Goal: Information Seeking & Learning: Find contact information

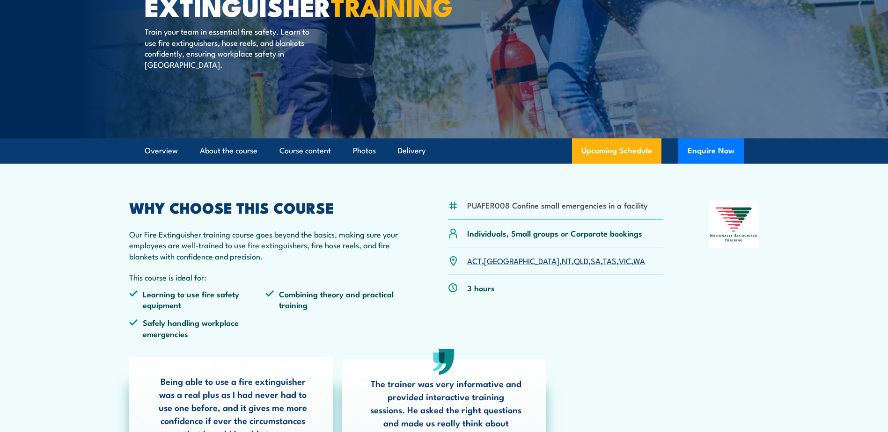
scroll to position [140, 0]
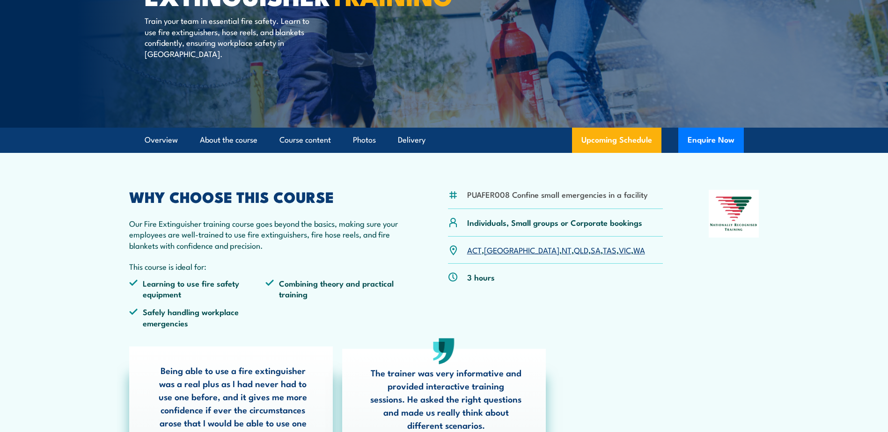
click at [574, 249] on link "QLD" at bounding box center [581, 249] width 15 height 11
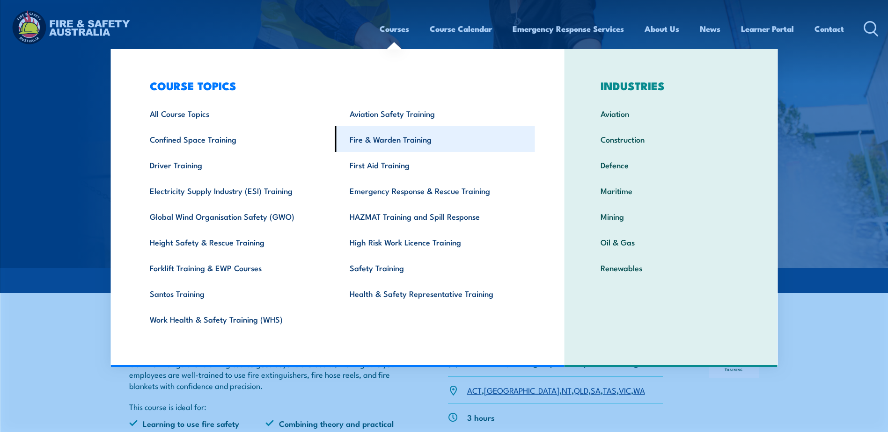
click at [402, 138] on link "Fire & Warden Training" at bounding box center [435, 139] width 200 height 26
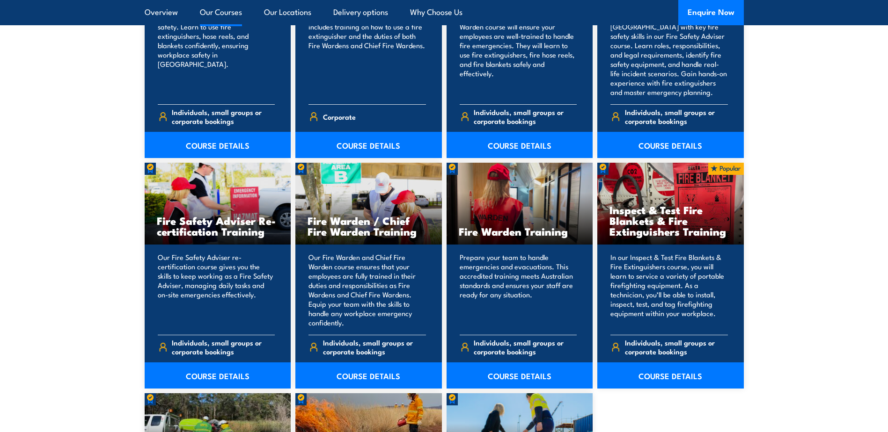
scroll to position [1123, 0]
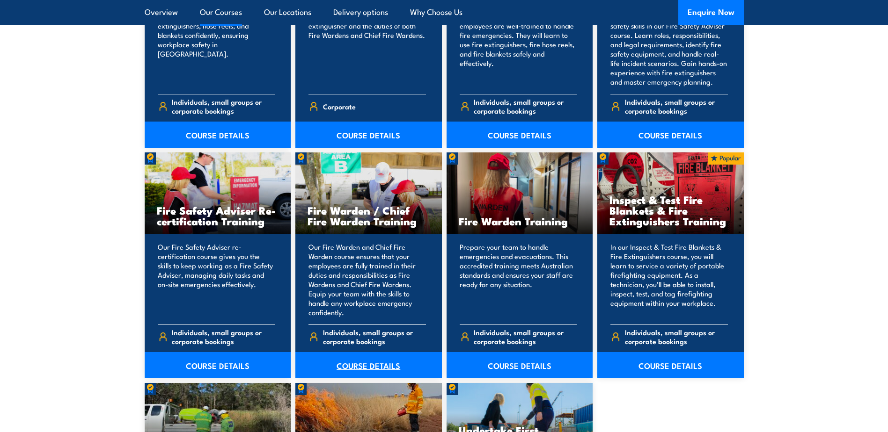
click at [367, 363] on link "COURSE DETAILS" at bounding box center [368, 365] width 146 height 26
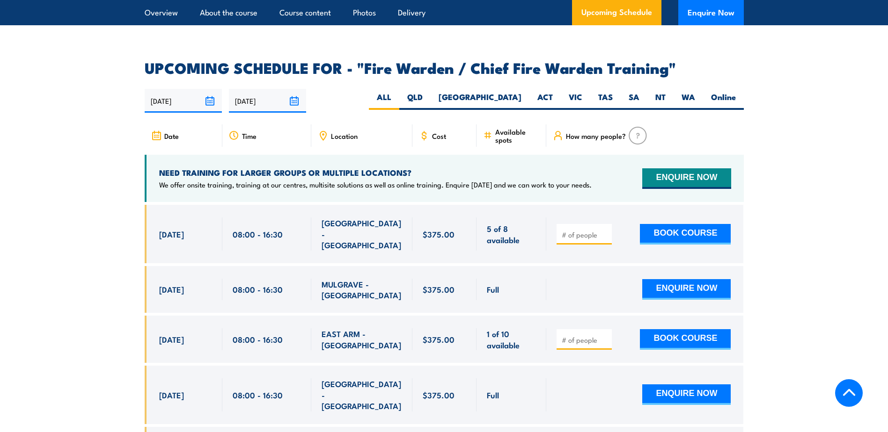
scroll to position [1591, 0]
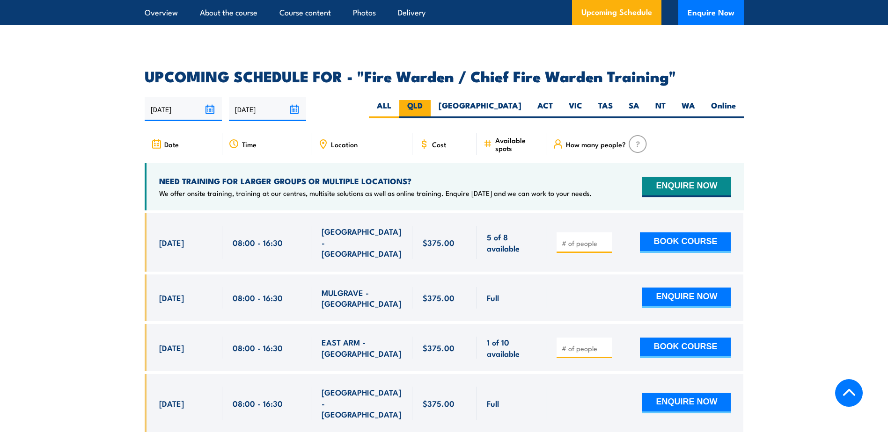
click at [431, 102] on label "QLD" at bounding box center [414, 109] width 31 height 18
click at [429, 102] on input "QLD" at bounding box center [426, 103] width 6 height 6
radio input "true"
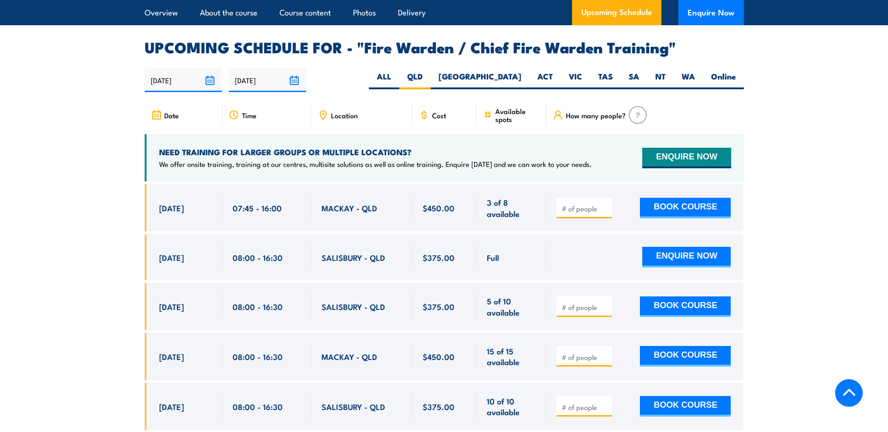
scroll to position [1611, 0]
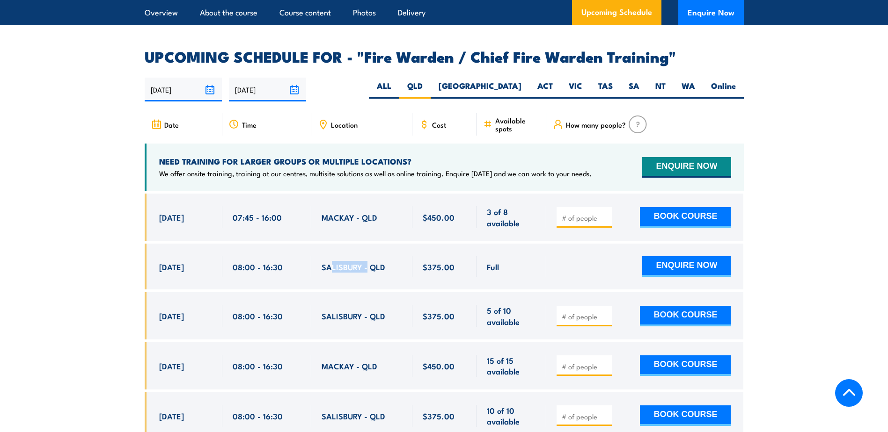
drag, startPoint x: 329, startPoint y: 264, endPoint x: 367, endPoint y: 266, distance: 38.0
click at [367, 266] on span "SALISBURY - QLD" at bounding box center [354, 267] width 64 height 11
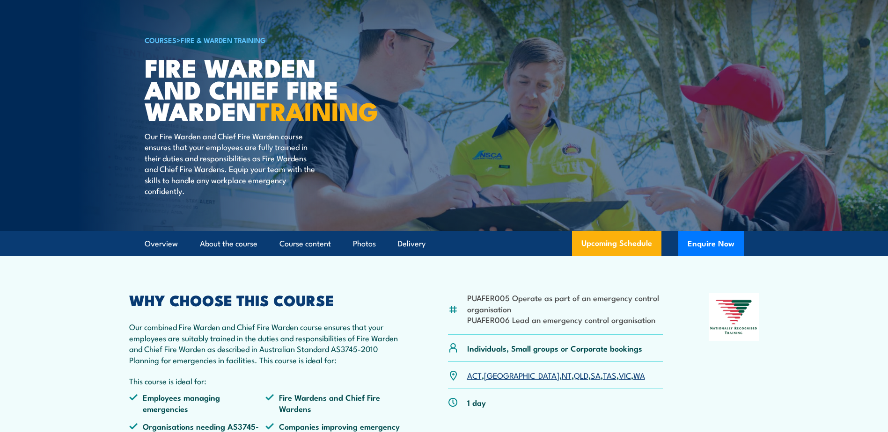
scroll to position [0, 0]
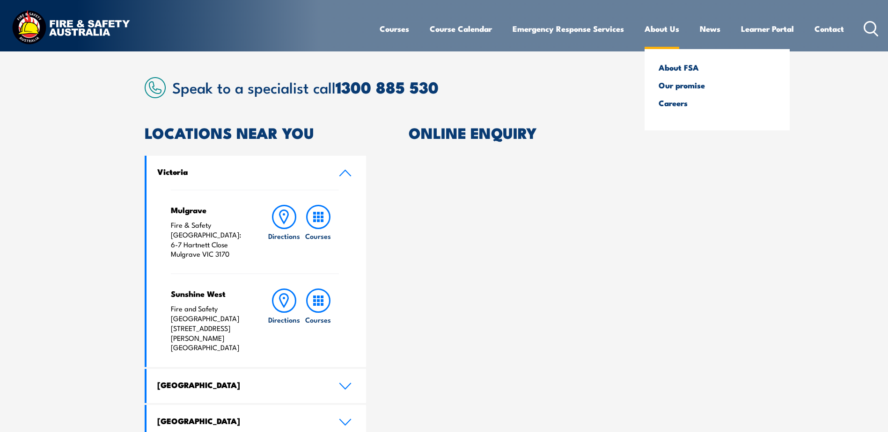
scroll to position [234, 0]
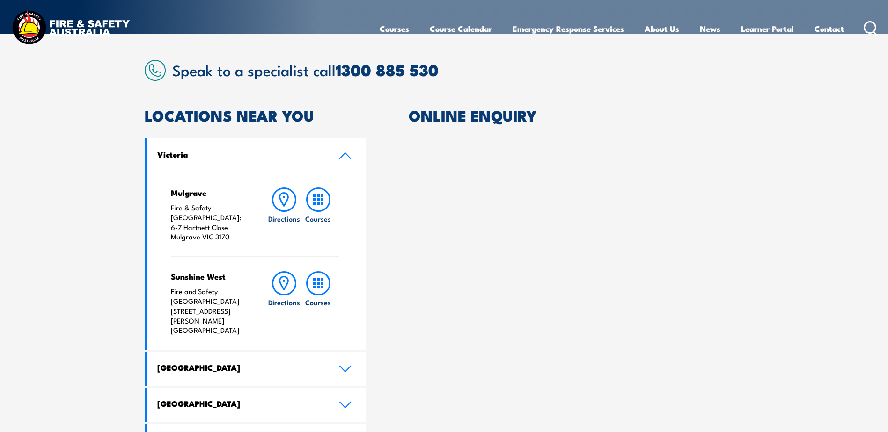
click at [341, 154] on icon at bounding box center [345, 155] width 13 height 7
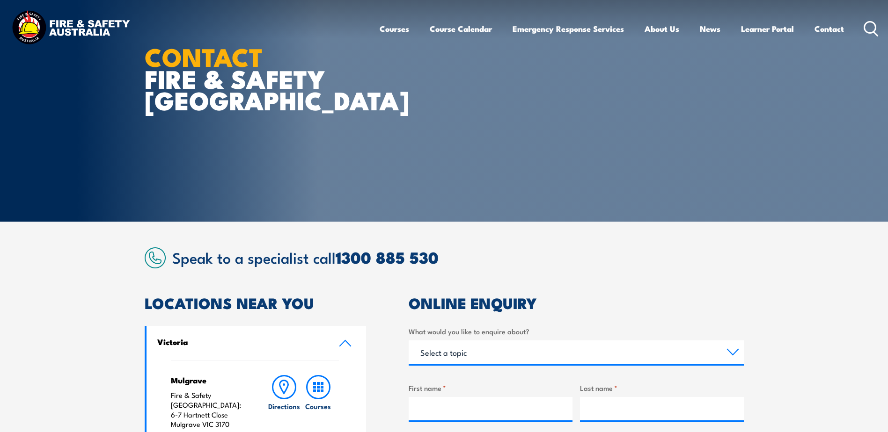
scroll to position [281, 0]
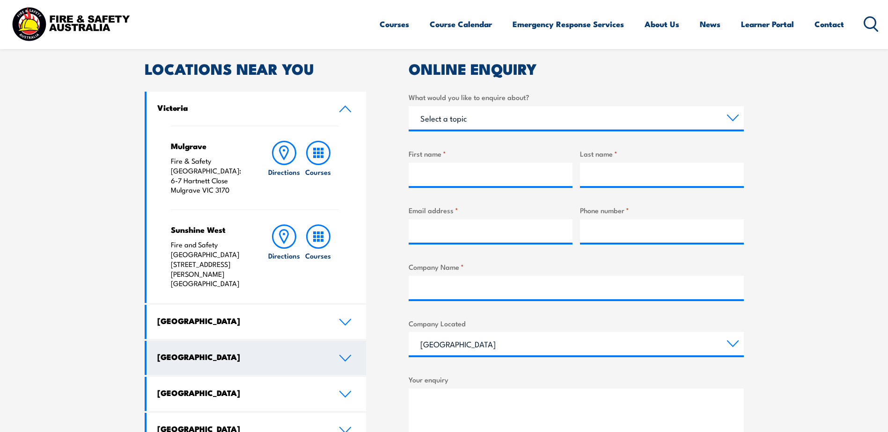
click at [346, 355] on icon at bounding box center [345, 358] width 13 height 7
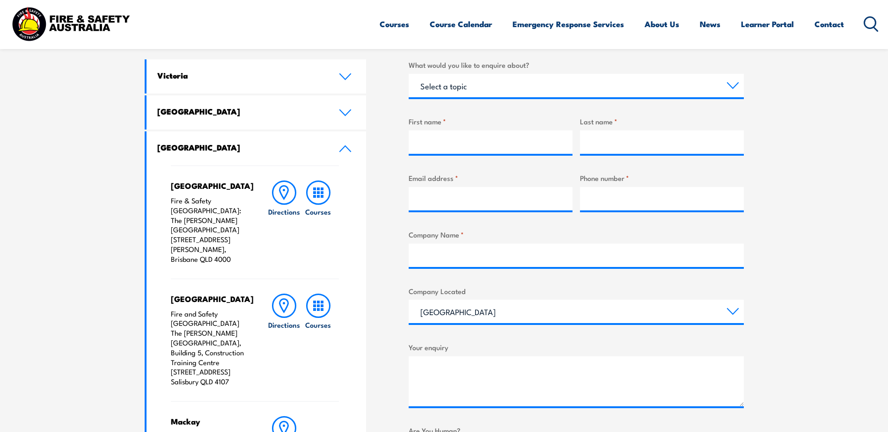
scroll to position [328, 0]
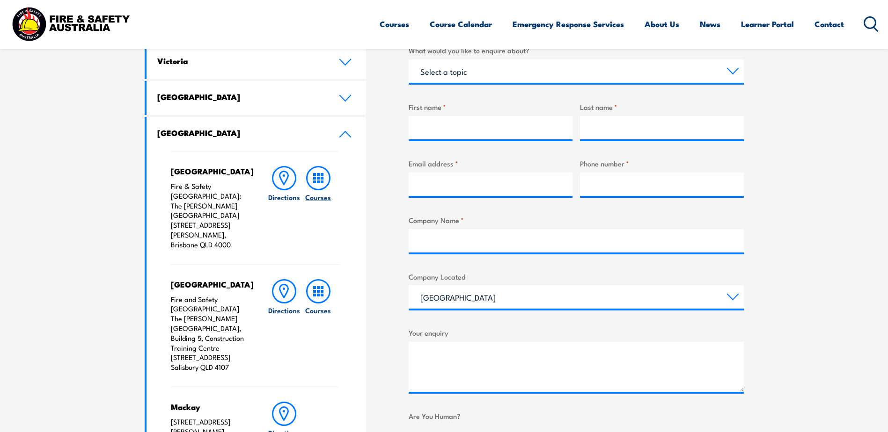
click at [317, 180] on icon at bounding box center [318, 178] width 24 height 24
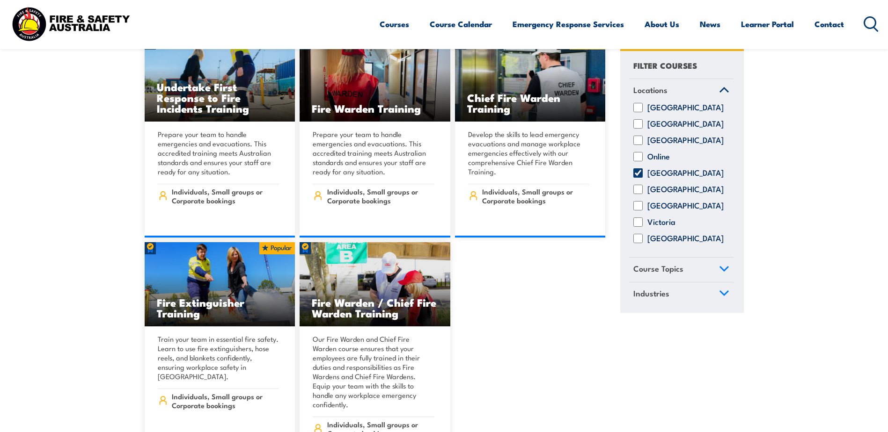
scroll to position [8985, 0]
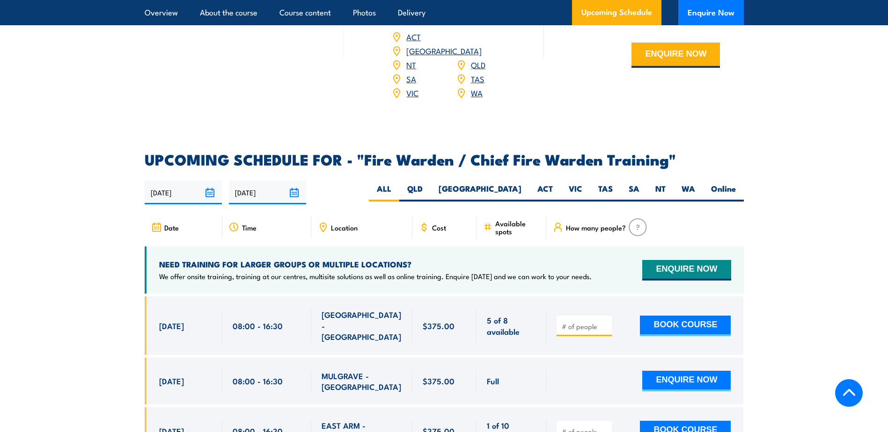
scroll to position [1638, 0]
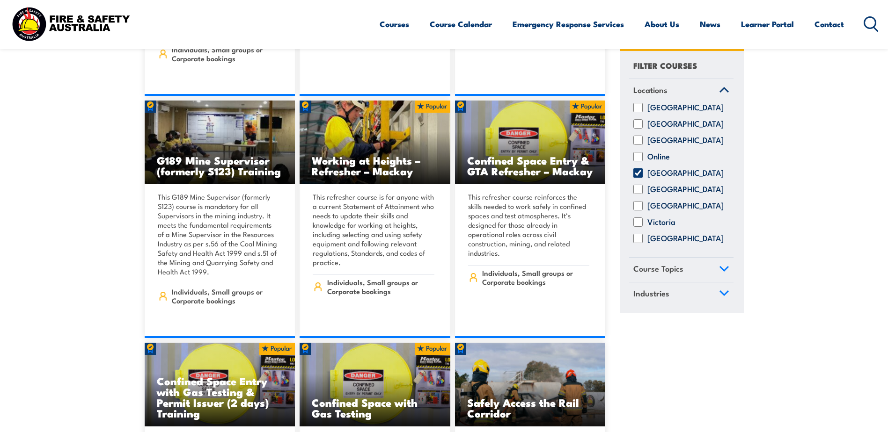
scroll to position [695, 0]
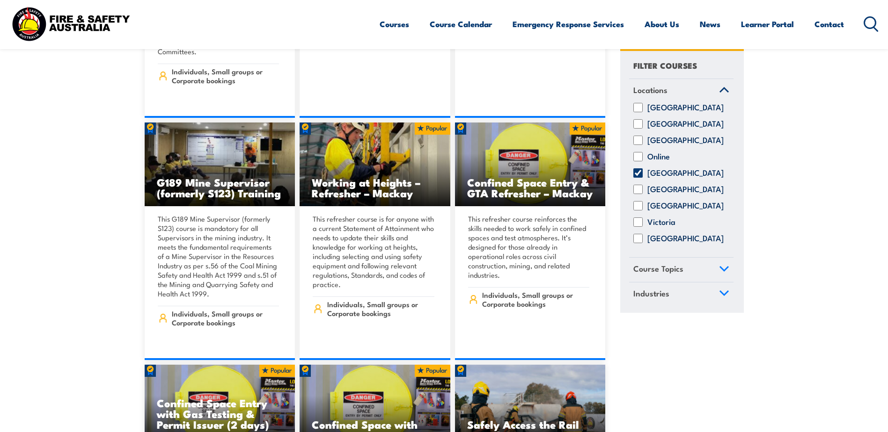
click at [879, 41] on header "Courses Course Calendar Emergency Response Services Services Overview Emergency…" at bounding box center [444, 24] width 888 height 49
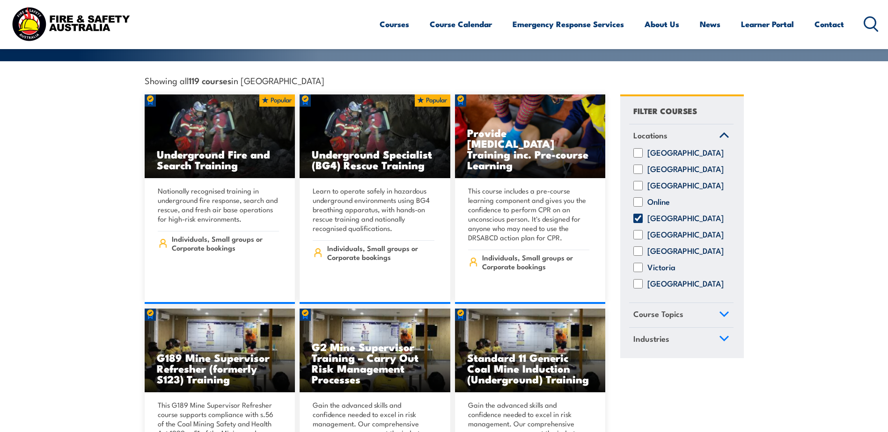
scroll to position [0, 0]
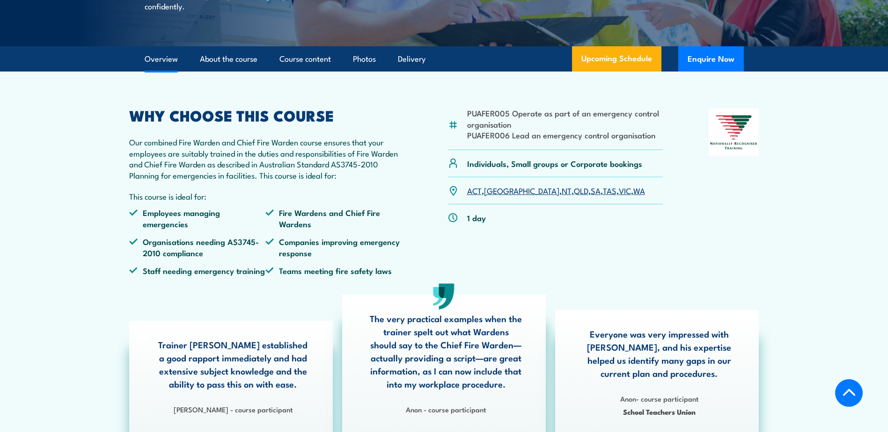
scroll to position [281, 0]
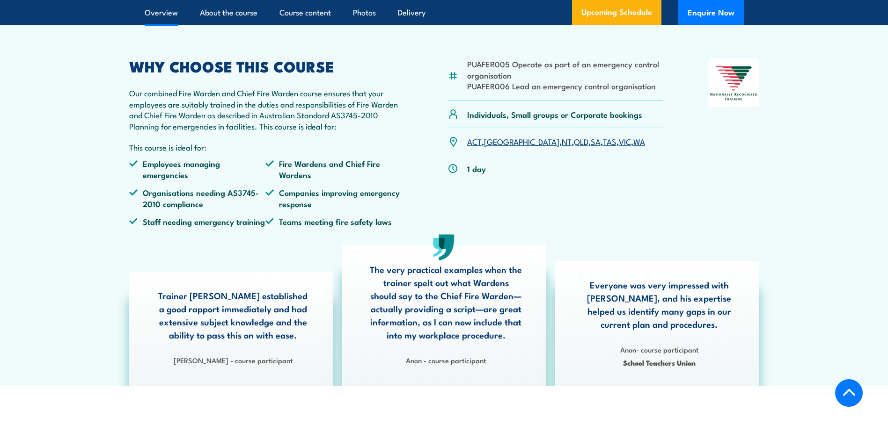
click at [574, 147] on link "QLD" at bounding box center [581, 141] width 15 height 11
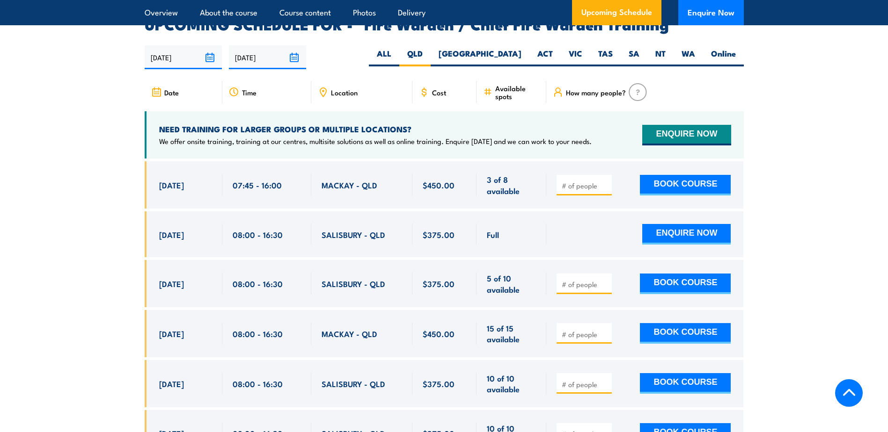
scroll to position [1611, 0]
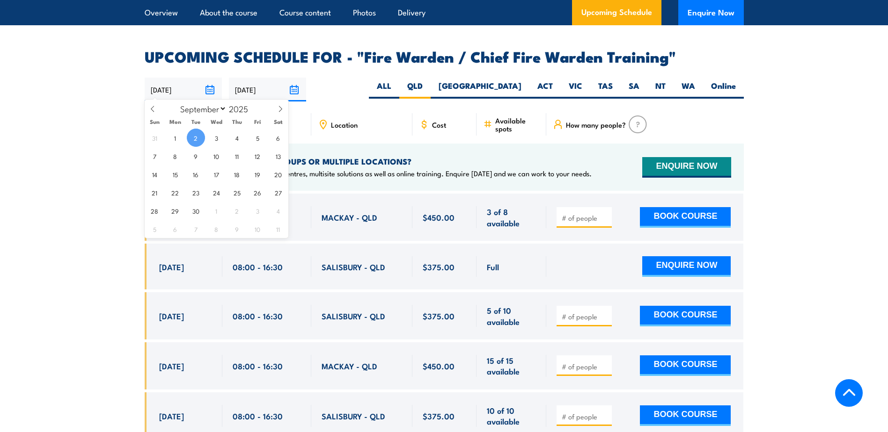
click at [210, 87] on input "02/09/2025" at bounding box center [183, 90] width 77 height 24
click at [282, 108] on icon at bounding box center [280, 109] width 7 height 7
select select "9"
click at [219, 137] on span "1" at bounding box center [216, 138] width 18 height 18
type input "01/10/2025"
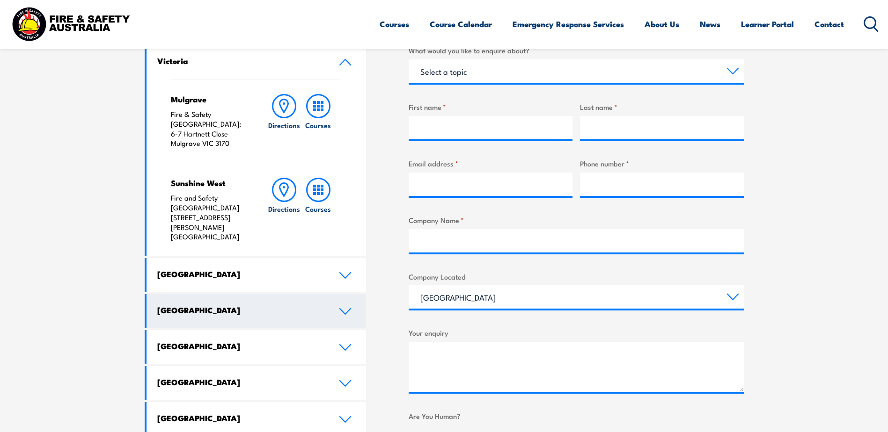
click at [227, 305] on h4 "[GEOGRAPHIC_DATA]" at bounding box center [241, 310] width 168 height 10
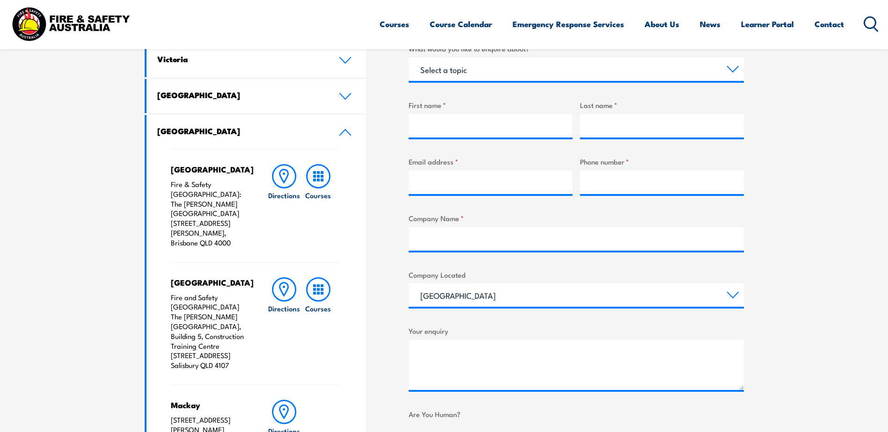
scroll to position [328, 0]
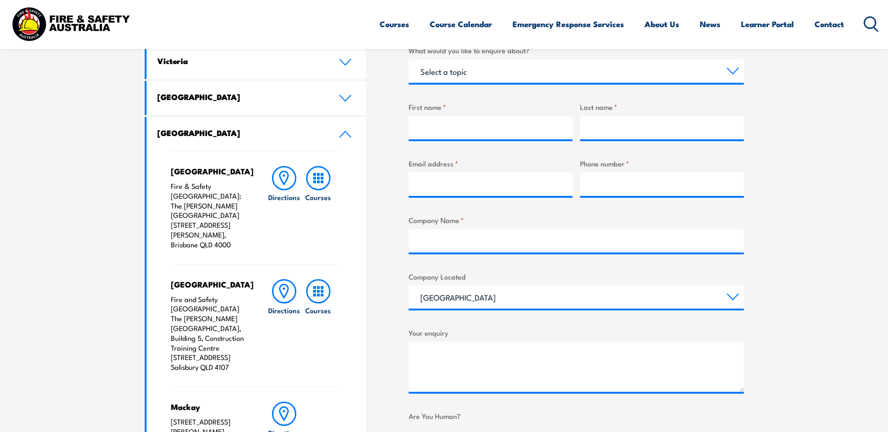
drag, startPoint x: 234, startPoint y: 225, endPoint x: 166, endPoint y: 197, distance: 73.1
click at [166, 197] on div "Brisbane City Fire & Safety [GEOGRAPHIC_DATA]: [GEOGRAPHIC_DATA][PERSON_NAME] […" at bounding box center [256, 360] width 220 height 419
drag, startPoint x: 166, startPoint y: 197, endPoint x: 177, endPoint y: 199, distance: 10.9
copy p "The [PERSON_NAME][GEOGRAPHIC_DATA] [STREET_ADDRESS][PERSON_NAME]"
